Goal: Information Seeking & Learning: Find specific fact

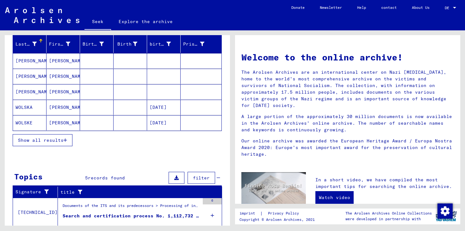
scroll to position [79, 0]
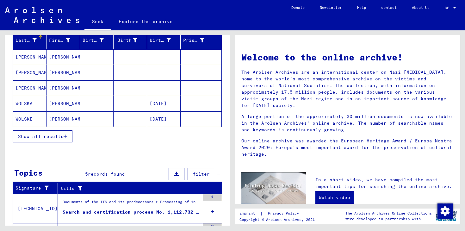
click at [48, 137] on font "Show all results" at bounding box center [41, 137] width 46 height 6
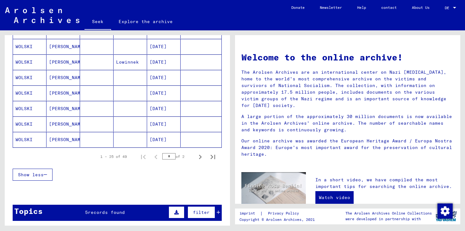
scroll to position [361, 0]
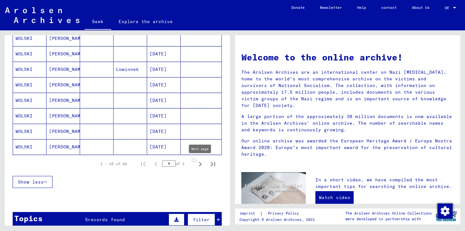
click at [201, 164] on icon "Next page" at bounding box center [200, 164] width 3 height 4
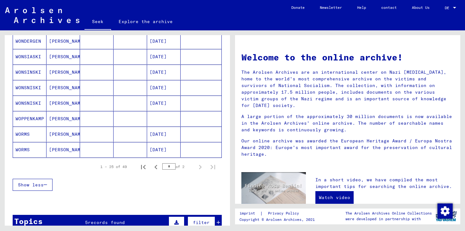
scroll to position [344, 0]
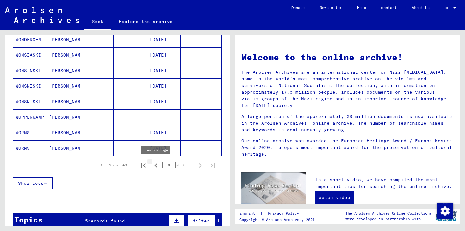
click at [156, 166] on icon "Previous page" at bounding box center [156, 165] width 9 height 9
type input "*"
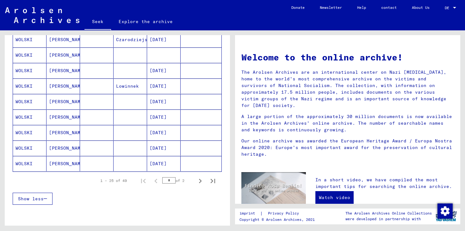
click at [154, 166] on font "[DATE]" at bounding box center [158, 164] width 17 height 6
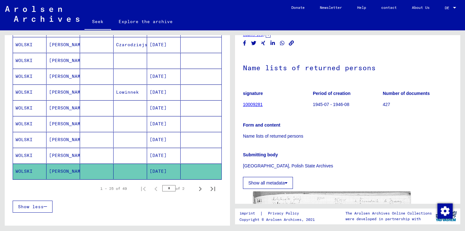
scroll to position [50, 0]
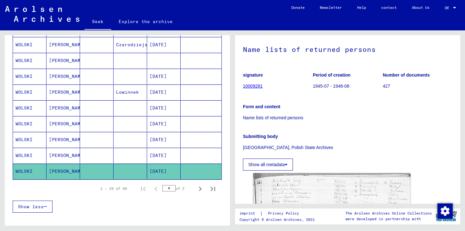
click at [150, 154] on font "[DATE]" at bounding box center [158, 156] width 17 height 6
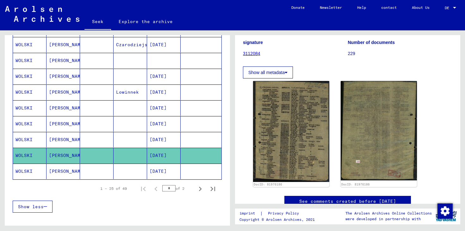
scroll to position [58, 0]
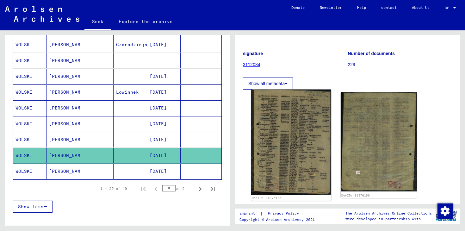
click at [279, 143] on img at bounding box center [291, 143] width 80 height 106
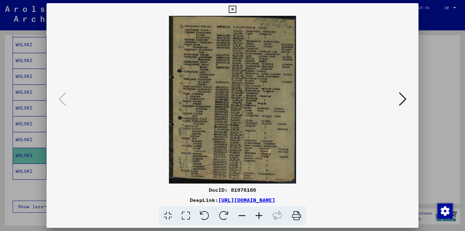
click at [259, 217] on icon at bounding box center [259, 215] width 17 height 19
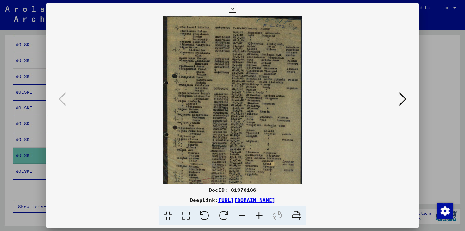
click at [259, 217] on icon at bounding box center [259, 215] width 17 height 19
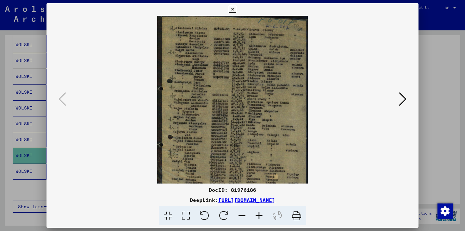
click at [232, 8] on icon at bounding box center [232, 10] width 7 height 8
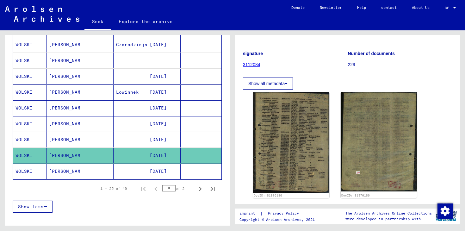
click at [167, 139] on font "[DATE]" at bounding box center [158, 140] width 17 height 6
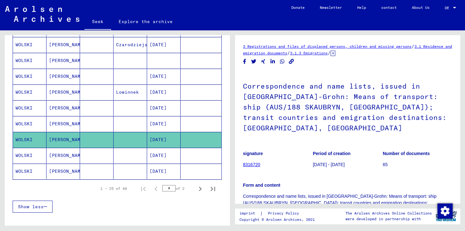
click at [167, 123] on font "[DATE]" at bounding box center [158, 124] width 17 height 6
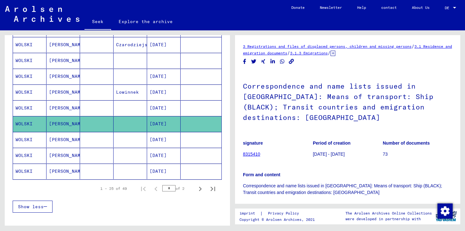
click at [162, 107] on font "[DATE]" at bounding box center [158, 108] width 17 height 6
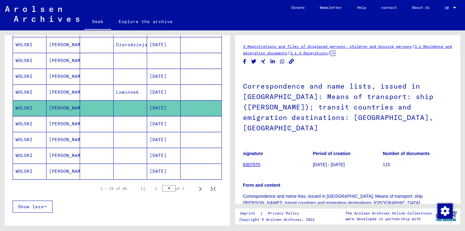
click at [162, 91] on font "[DATE]" at bounding box center [158, 92] width 17 height 6
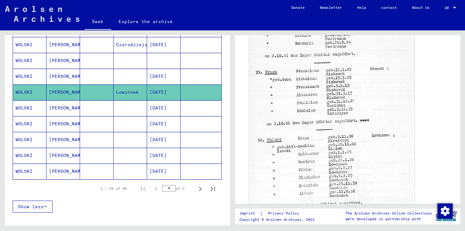
scroll to position [250, 0]
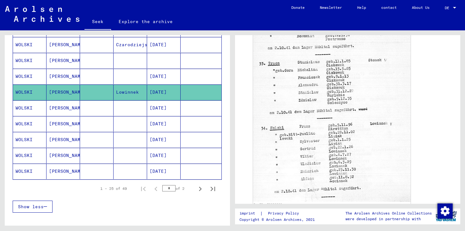
click at [167, 77] on font "[DATE]" at bounding box center [158, 76] width 17 height 6
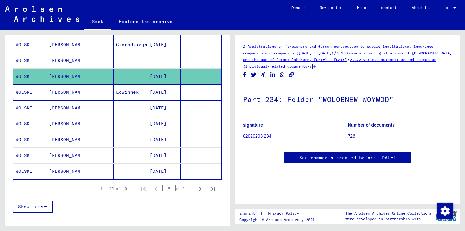
click at [157, 59] on mat-cell at bounding box center [164, 61] width 34 height 16
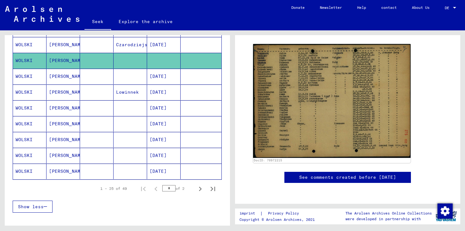
scroll to position [111, 0]
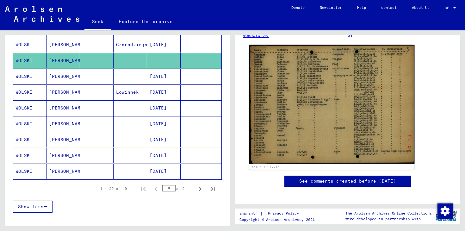
click at [331, 110] on img at bounding box center [332, 104] width 166 height 119
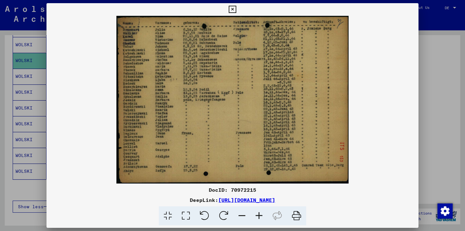
click at [235, 9] on icon at bounding box center [232, 10] width 7 height 8
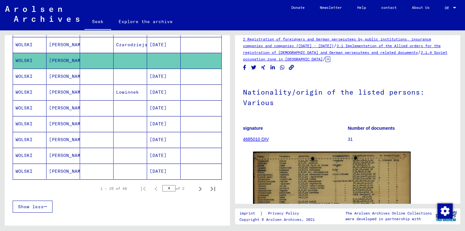
scroll to position [0, 0]
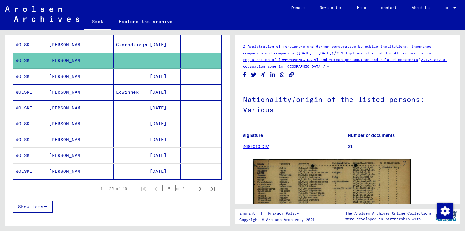
click at [258, 145] on font "4685010 DIV" at bounding box center [256, 146] width 26 height 5
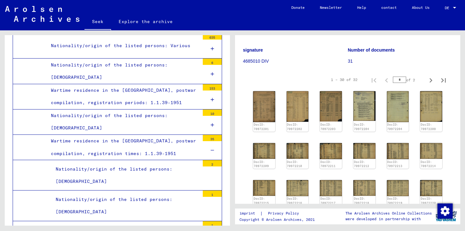
scroll to position [83, 0]
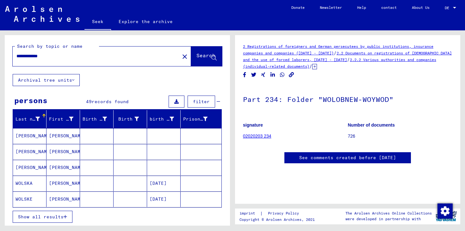
scroll to position [16, 0]
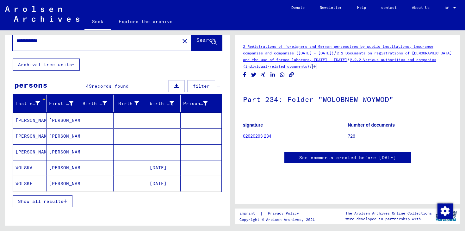
click at [34, 204] on icon at bounding box center [26, 205] width 16 height 25
click at [50, 202] on font "Show all results" at bounding box center [41, 201] width 46 height 6
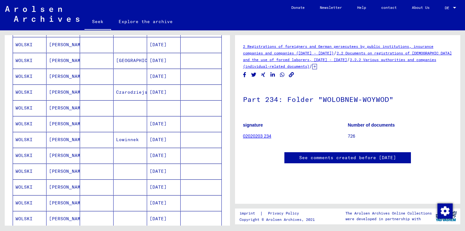
scroll to position [292, 0]
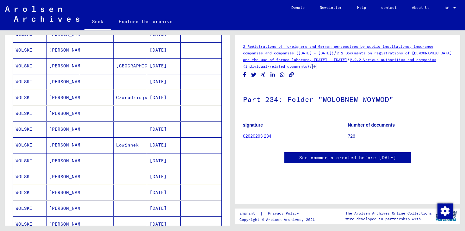
click at [56, 113] on font "[PERSON_NAME]" at bounding box center [67, 113] width 37 height 6
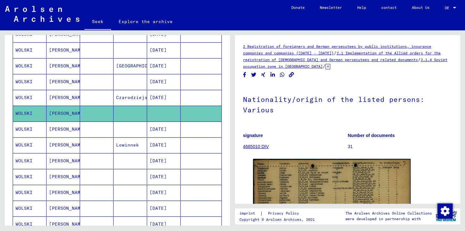
click at [58, 99] on font "[PERSON_NAME]" at bounding box center [67, 98] width 37 height 6
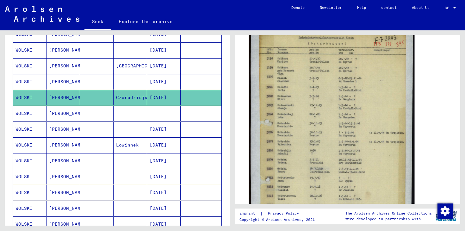
scroll to position [145, 0]
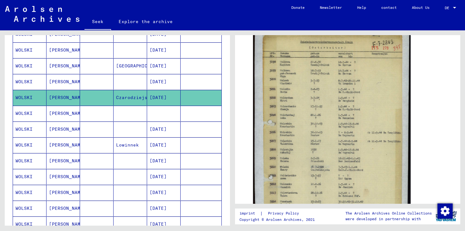
click at [167, 80] on font "[DATE]" at bounding box center [158, 82] width 17 height 6
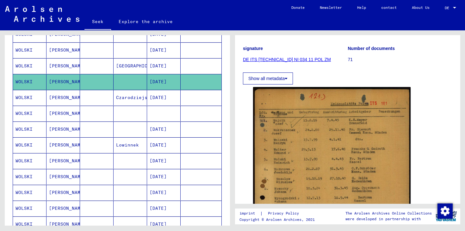
scroll to position [83, 0]
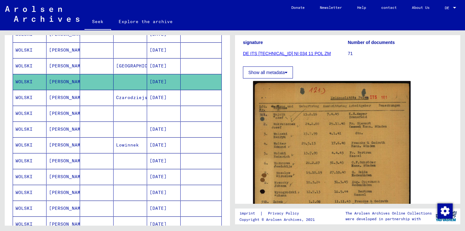
click at [157, 64] on font "[DATE]" at bounding box center [158, 66] width 17 height 6
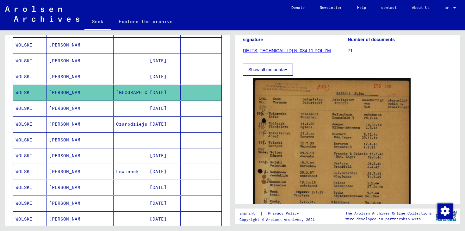
scroll to position [264, 0]
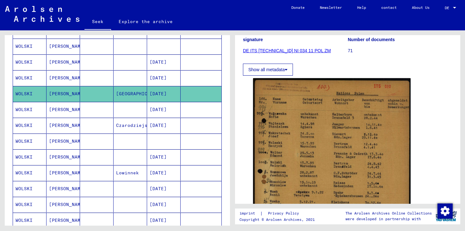
click at [160, 77] on font "[DATE]" at bounding box center [158, 78] width 17 height 6
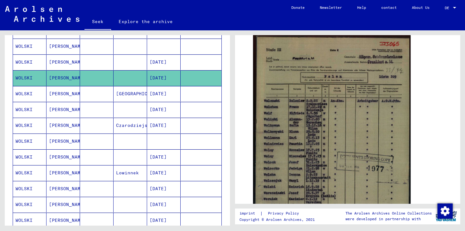
scroll to position [125, 0]
click at [163, 61] on font "[DATE]" at bounding box center [158, 62] width 17 height 6
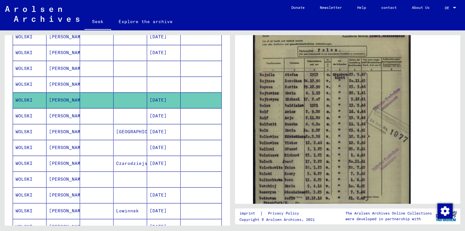
scroll to position [225, 0]
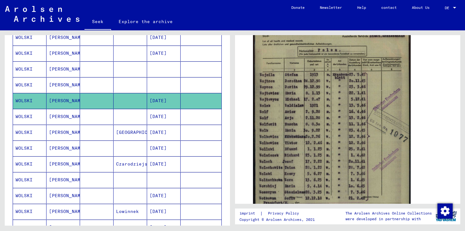
click at [113, 82] on mat-cell at bounding box center [97, 85] width 34 height 16
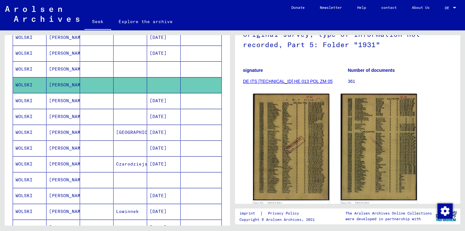
scroll to position [68, 0]
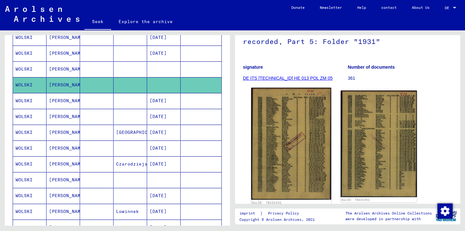
click at [284, 172] on img at bounding box center [291, 144] width 80 height 112
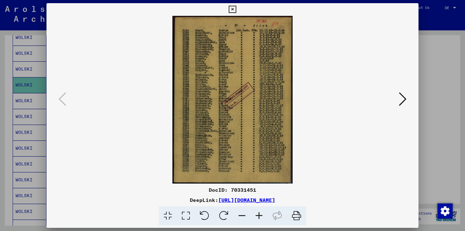
click at [233, 9] on icon at bounding box center [232, 10] width 7 height 8
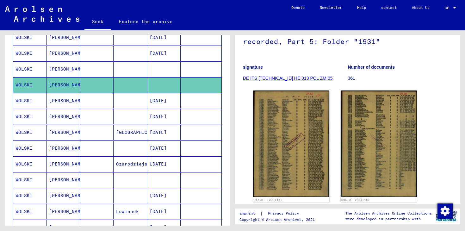
click at [153, 65] on mat-cell at bounding box center [164, 69] width 34 height 16
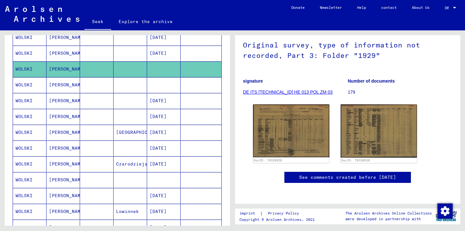
scroll to position [72, 0]
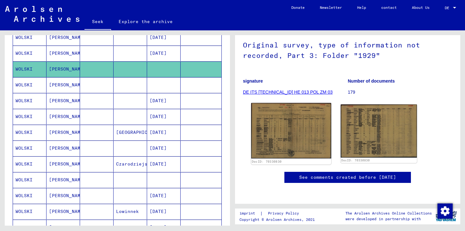
click at [277, 124] on img at bounding box center [291, 131] width 80 height 56
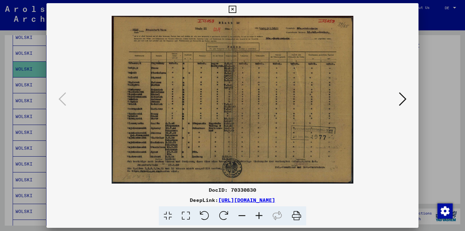
click at [452, 62] on div at bounding box center [232, 115] width 465 height 231
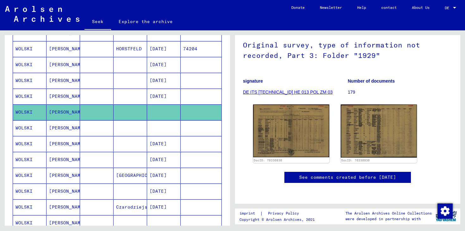
scroll to position [179, 0]
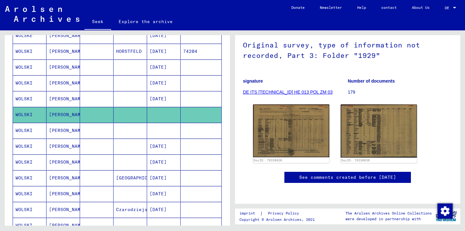
click at [118, 98] on mat-cell at bounding box center [131, 99] width 34 height 16
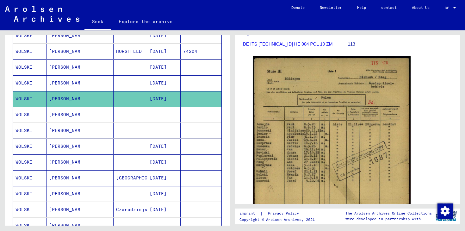
scroll to position [96, 0]
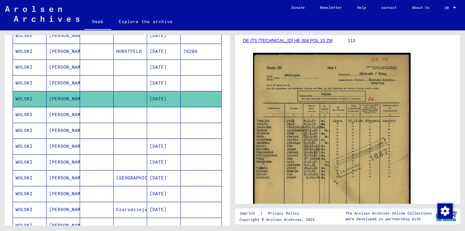
click at [160, 86] on font "[DATE]" at bounding box center [158, 83] width 17 height 7
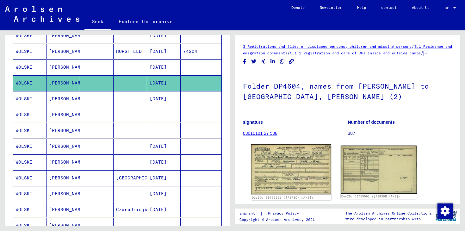
click at [305, 172] on img at bounding box center [291, 169] width 80 height 50
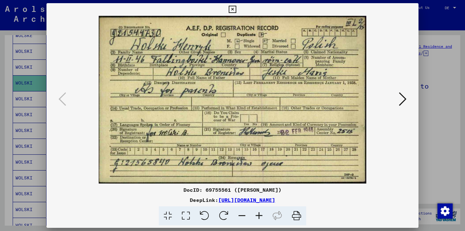
click at [232, 7] on icon at bounding box center [232, 10] width 7 height 8
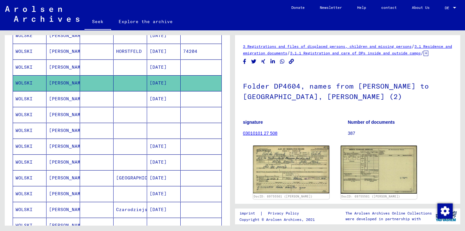
click at [164, 68] on font "[DATE]" at bounding box center [158, 67] width 17 height 6
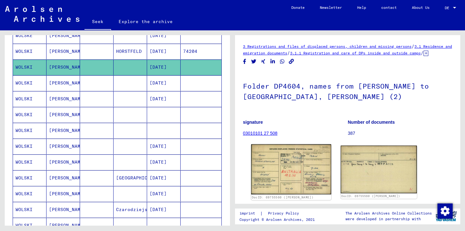
click at [283, 181] on img at bounding box center [291, 169] width 80 height 50
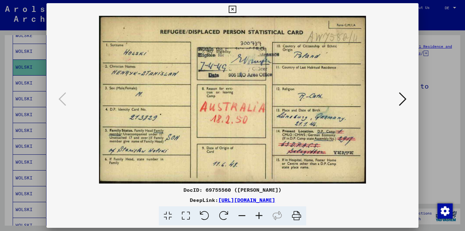
click at [234, 9] on icon at bounding box center [232, 10] width 7 height 8
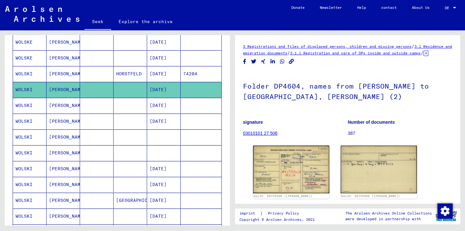
scroll to position [156, 0]
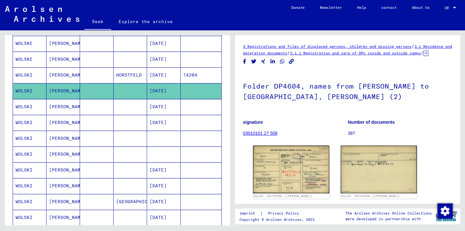
click at [84, 73] on mat-cell at bounding box center [97, 75] width 34 height 16
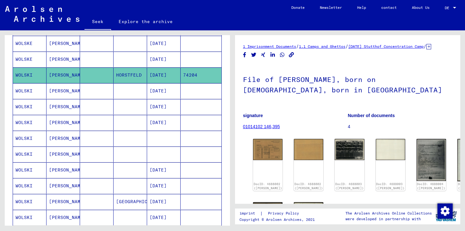
click at [121, 60] on mat-cell at bounding box center [131, 60] width 34 height 16
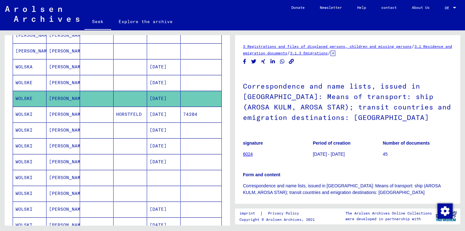
scroll to position [115, 0]
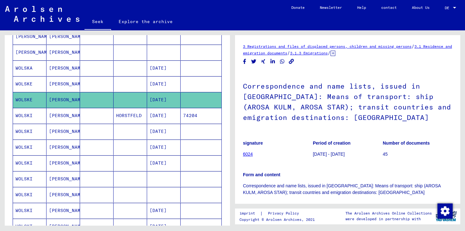
click at [167, 85] on font "[DATE]" at bounding box center [158, 84] width 17 height 6
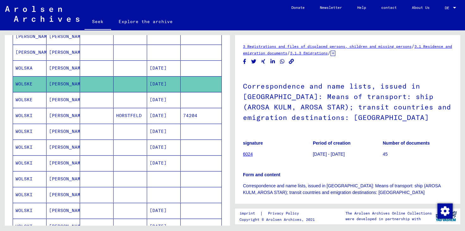
click at [105, 66] on mat-cell at bounding box center [97, 68] width 34 height 16
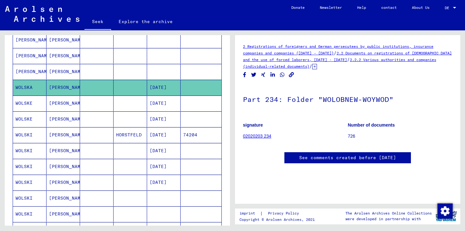
scroll to position [87, 0]
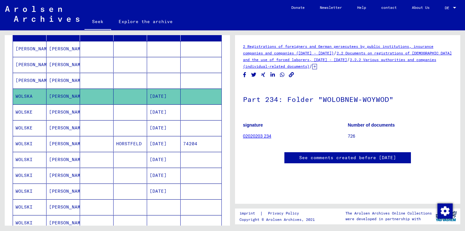
click at [94, 81] on mat-cell at bounding box center [97, 81] width 34 height 16
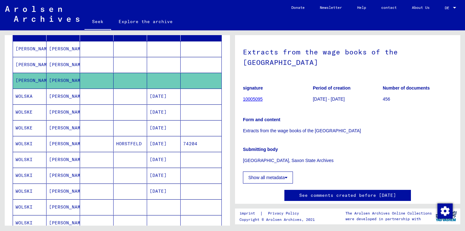
scroll to position [66, 0]
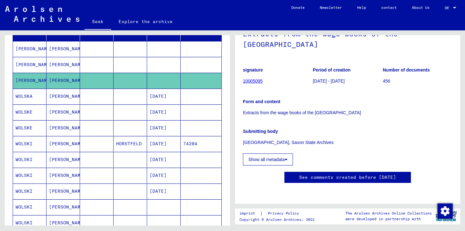
click at [124, 66] on mat-cell at bounding box center [131, 65] width 34 height 16
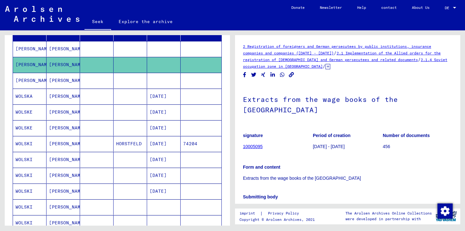
click at [102, 49] on mat-cell at bounding box center [97, 49] width 34 height 16
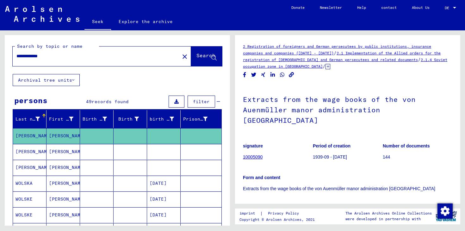
click at [67, 61] on div "**********" at bounding box center [94, 56] width 163 height 14
click at [56, 58] on input "**********" at bounding box center [96, 56] width 160 height 7
drag, startPoint x: 55, startPoint y: 58, endPoint x: 10, endPoint y: 58, distance: 44.6
click at [10, 58] on div "**********" at bounding box center [117, 54] width 225 height 39
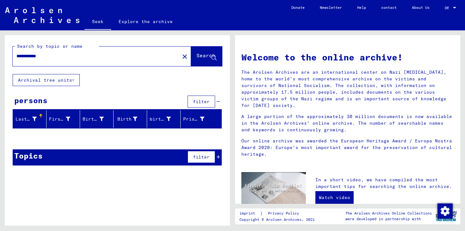
drag, startPoint x: 49, startPoint y: 58, endPoint x: 0, endPoint y: 53, distance: 49.6
click at [0, 53] on div "**********" at bounding box center [116, 127] width 233 height 195
type input "**********"
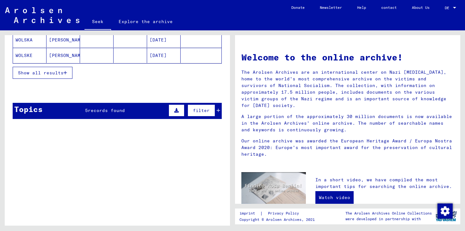
scroll to position [120, 0]
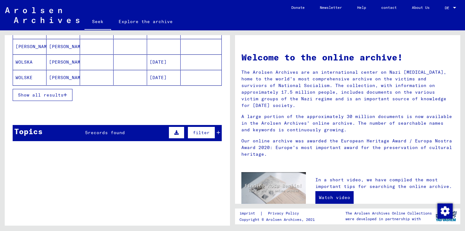
click at [90, 134] on font "records found" at bounding box center [106, 133] width 37 height 6
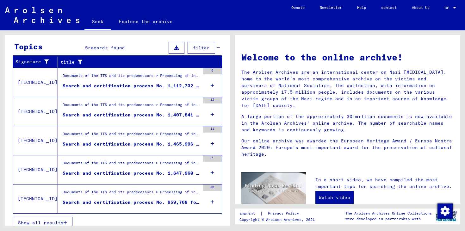
scroll to position [211, 0]
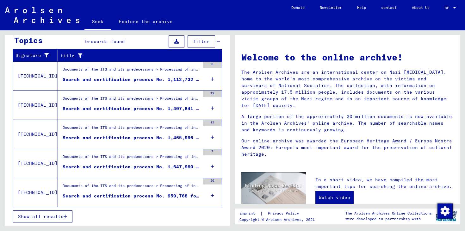
click at [158, 194] on font "Search and certification process No. 959,768 for [PERSON_NAME] born [DEMOGRAPHI…" at bounding box center [185, 196] width 245 height 6
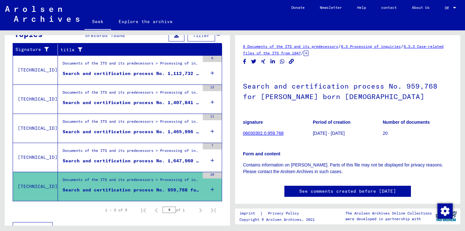
scroll to position [101, 0]
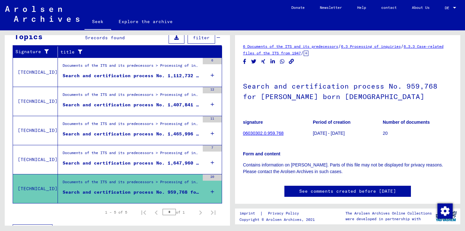
click at [132, 163] on font "Search and certification process No. 1,647,960 for [PERSON_NAME] born [DEMOGRAP…" at bounding box center [188, 163] width 250 height 6
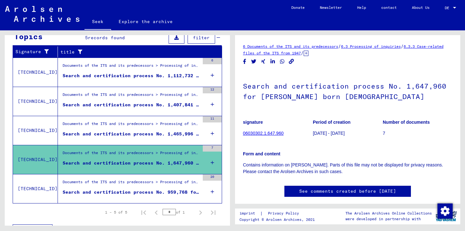
click at [129, 134] on font "Search and certification process No. 1,465,996 for [PERSON_NAME] born [DEMOGRAP…" at bounding box center [188, 134] width 250 height 6
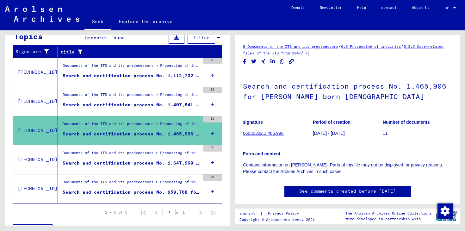
click at [117, 106] on font "Search and certification process No. 1,407,841 for [PERSON_NAME] born [DEMOGRAP…" at bounding box center [188, 105] width 250 height 6
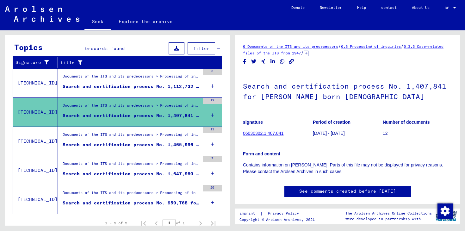
scroll to position [89, 0]
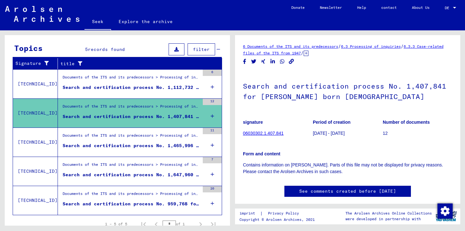
click at [115, 84] on div "Search and certification process No. 1,112,732 for [PERSON_NAME] born [DEMOGRAP…" at bounding box center [131, 87] width 137 height 7
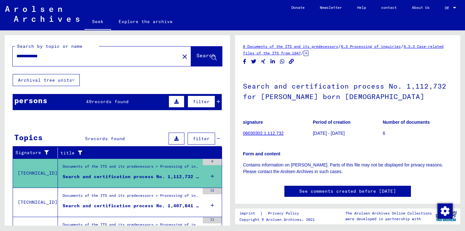
click at [85, 59] on input "**********" at bounding box center [96, 56] width 160 height 7
click at [85, 58] on input "**********" at bounding box center [96, 56] width 160 height 7
click at [77, 57] on input "**********" at bounding box center [96, 56] width 160 height 7
click at [50, 59] on input "**********" at bounding box center [96, 56] width 160 height 7
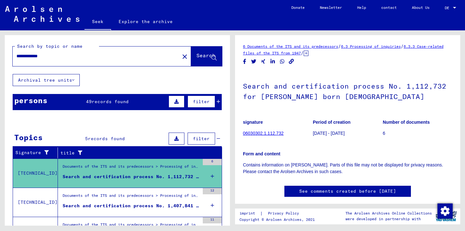
drag, startPoint x: 53, startPoint y: 57, endPoint x: 15, endPoint y: 57, distance: 38.3
click at [15, 57] on div "**********" at bounding box center [94, 56] width 163 height 14
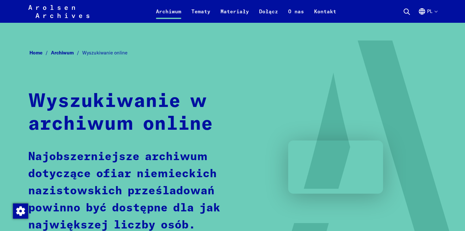
scroll to position [391, 0]
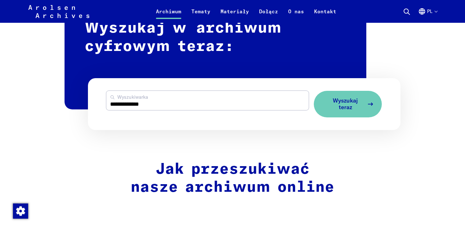
click at [343, 103] on span "Wyszukaj teraz" at bounding box center [346, 103] width 38 height 13
